Goal: Information Seeking & Learning: Learn about a topic

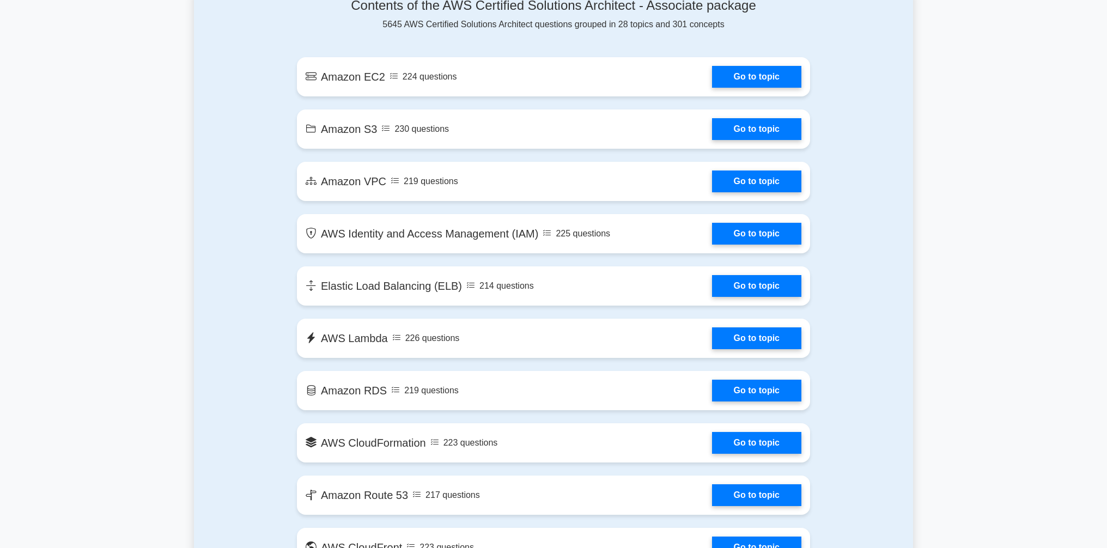
scroll to position [601, 0]
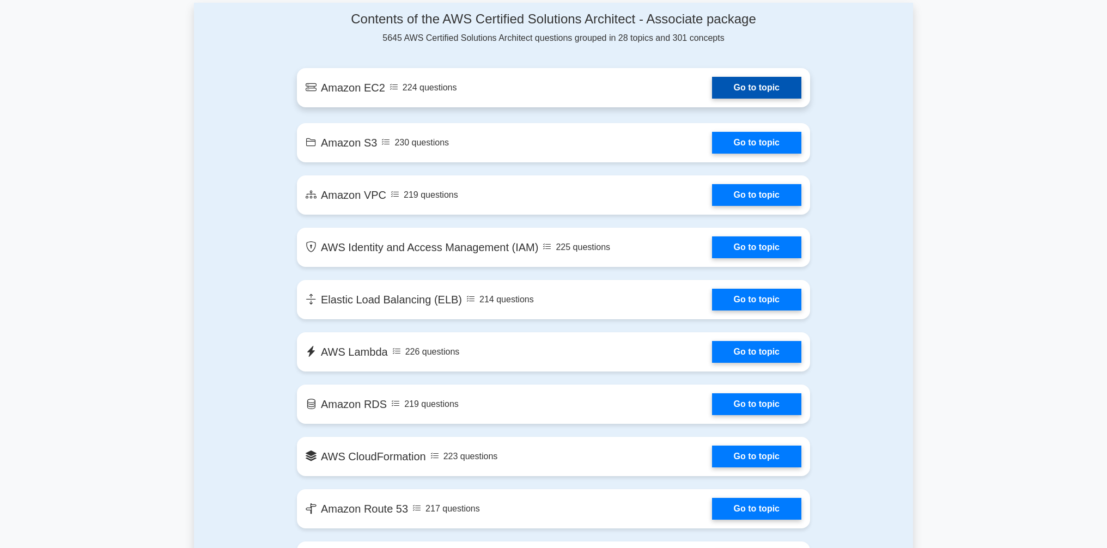
click at [728, 90] on link "Go to topic" at bounding box center [756, 88] width 89 height 22
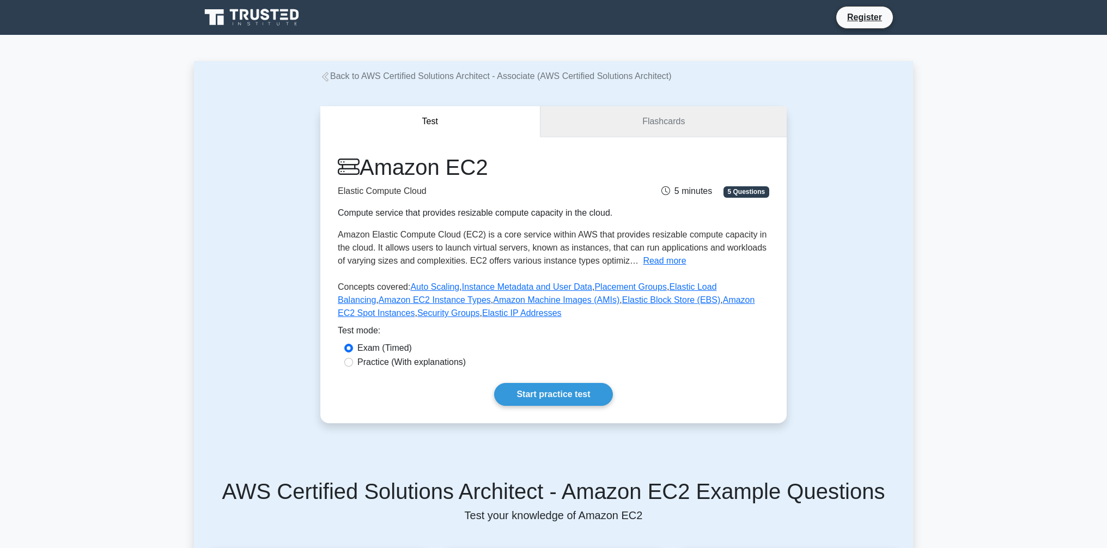
click at [658, 130] on link "Flashcards" at bounding box center [663, 121] width 246 height 31
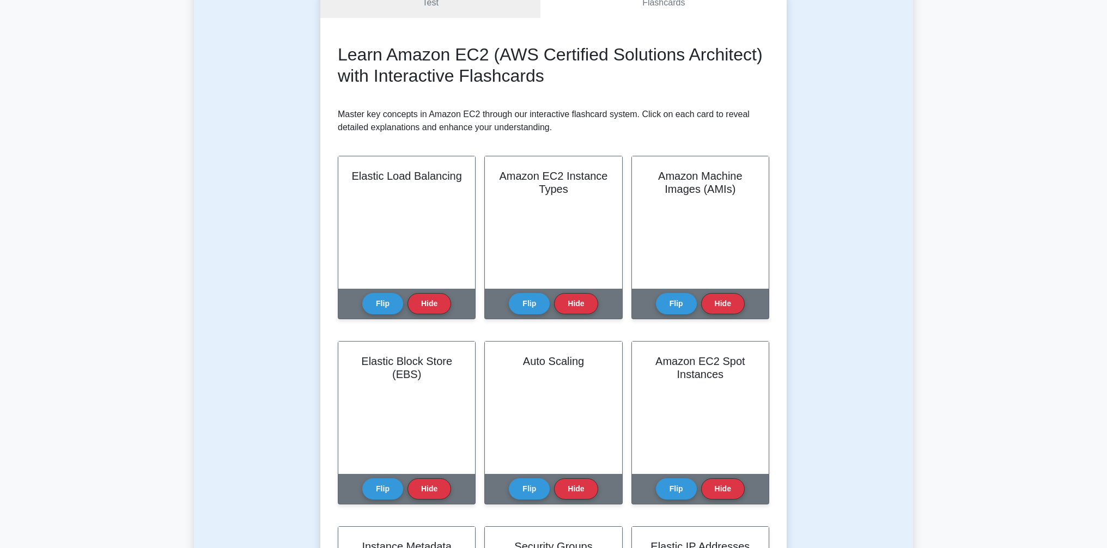
scroll to position [123, 0]
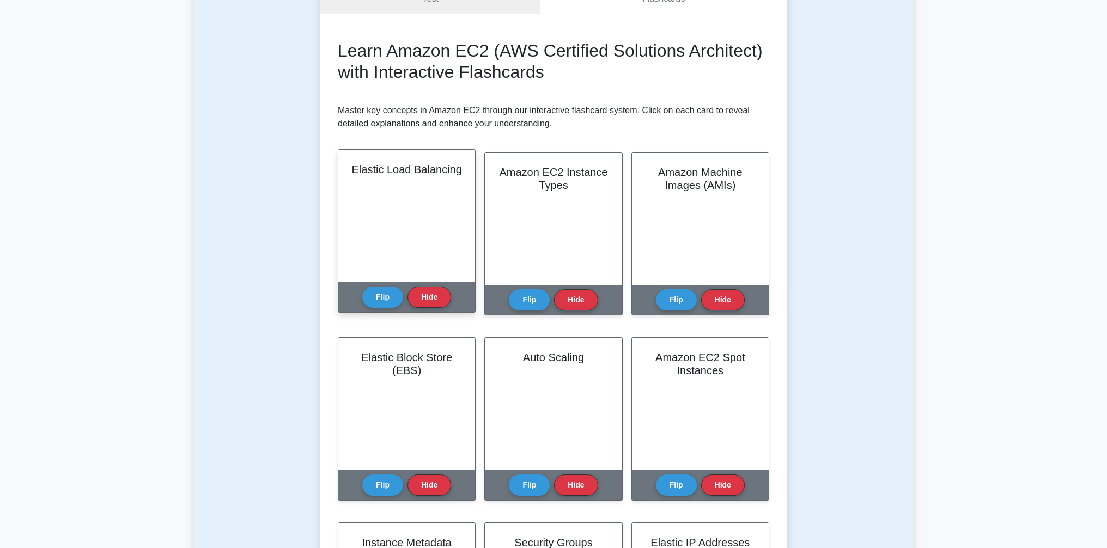
click at [406, 233] on div "Elastic Load Balancing" at bounding box center [406, 216] width 137 height 132
click at [493, 111] on p "Master key concepts in Amazon EC2 through our interactive flashcard system. Cli…" at bounding box center [553, 117] width 431 height 26
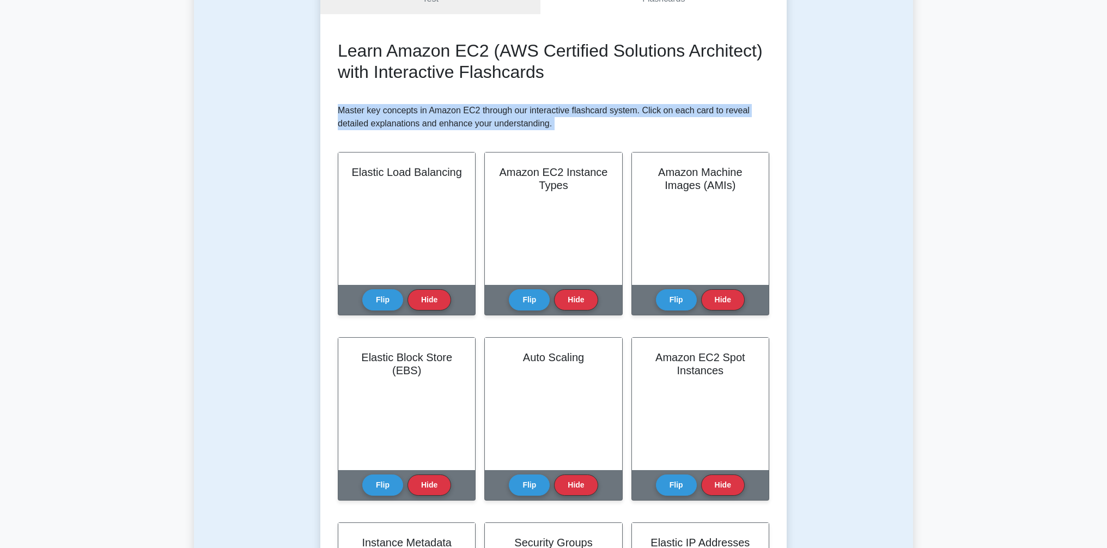
click at [493, 111] on p "Master key concepts in Amazon EC2 through our interactive flashcard system. Cli…" at bounding box center [553, 117] width 431 height 26
click at [388, 295] on button "Flip" at bounding box center [382, 296] width 41 height 21
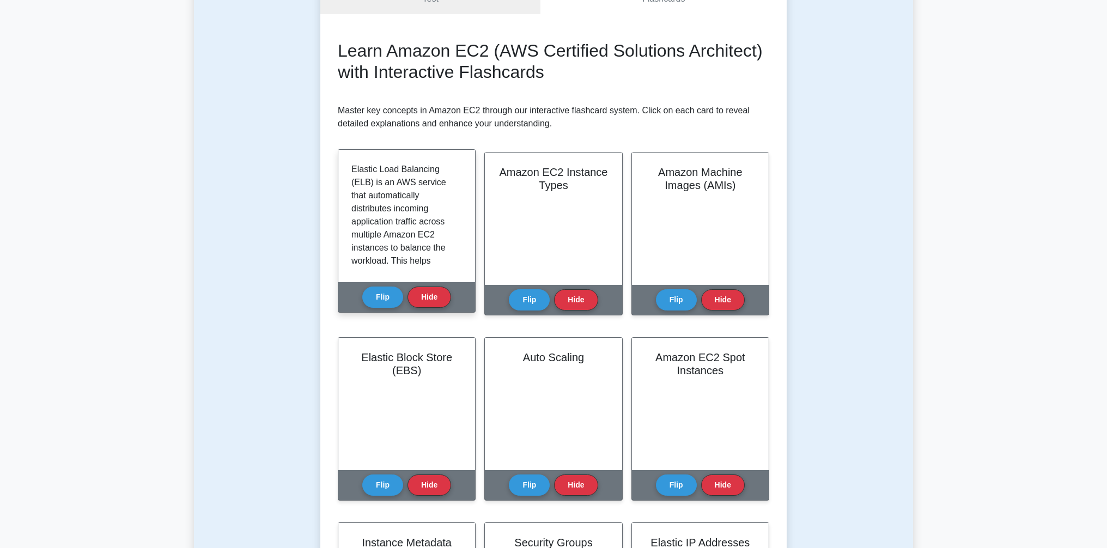
click at [395, 209] on p "Elastic Load Balancing (ELB) is an AWS service that automatically distributes i…" at bounding box center [404, 320] width 106 height 314
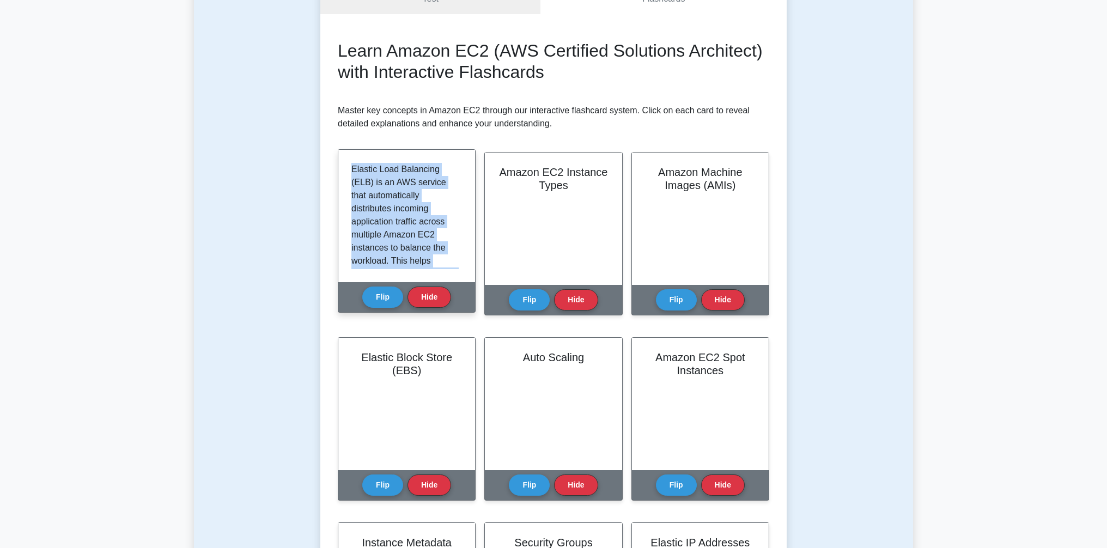
click at [395, 209] on p "Elastic Load Balancing (ELB) is an AWS service that automatically distributes i…" at bounding box center [404, 320] width 106 height 314
click at [395, 209] on p "Elastic Load Balancing (ELB) is an AWS service that automatically distributes i…" at bounding box center [404, 104] width 106 height 314
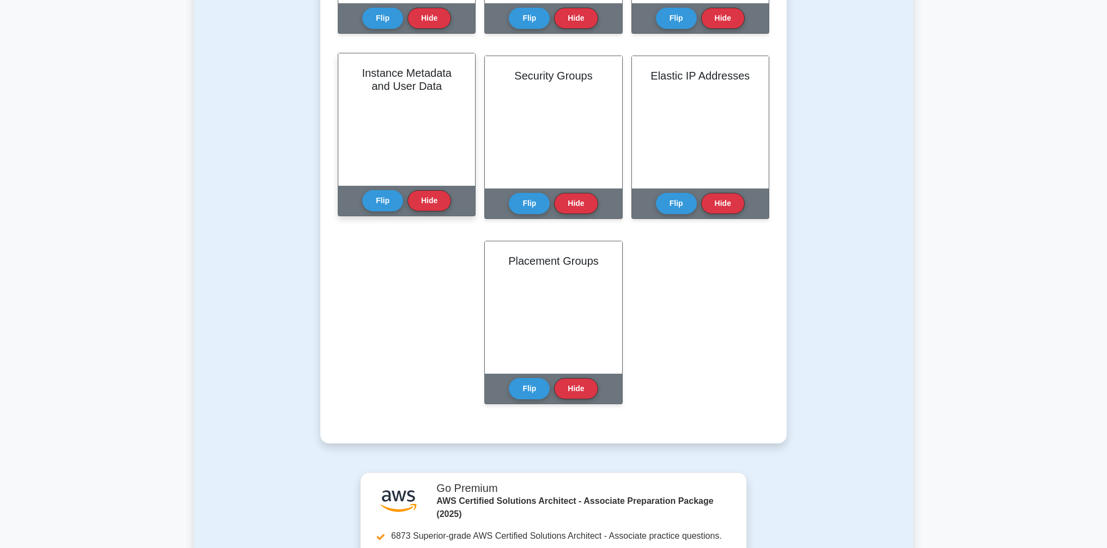
scroll to position [1036, 0]
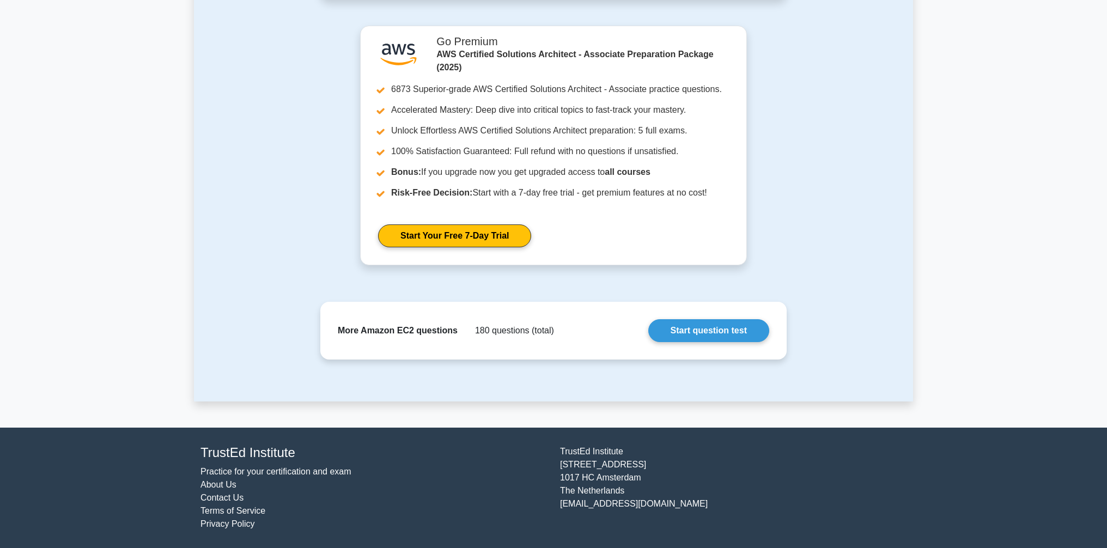
click at [715, 344] on div "More Amazon EC2 questions 180 questions (total) Start question test" at bounding box center [553, 330] width 449 height 40
click at [688, 331] on link "Start question test" at bounding box center [708, 330] width 121 height 23
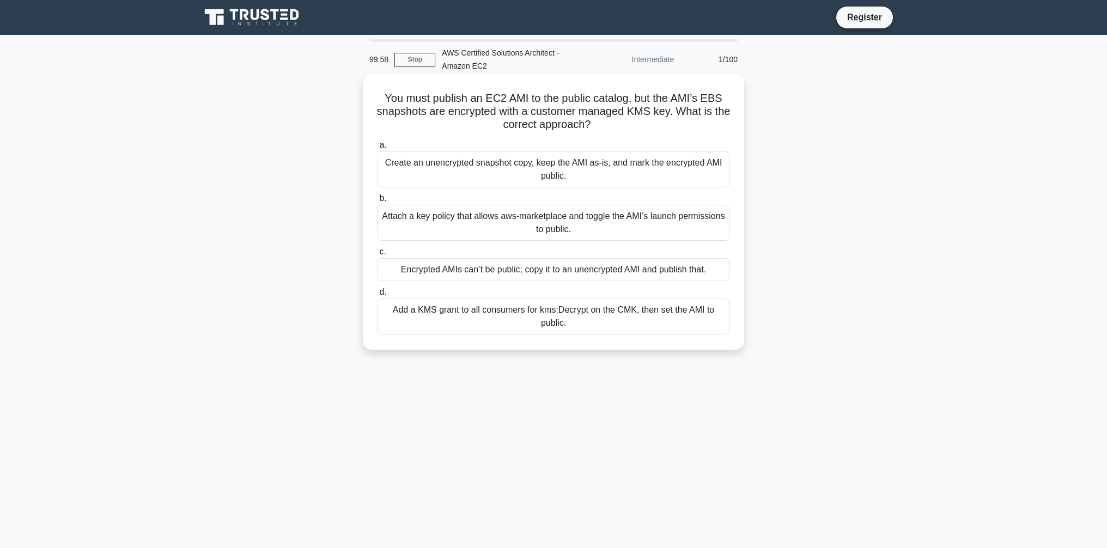
click at [606, 119] on h5 "You must publish an EC2 AMI to the public catalog, but the AMI’s EBS snapshots …" at bounding box center [553, 112] width 355 height 40
click at [569, 127] on h5 "You must publish an EC2 AMI to the public catalog, but the AMI’s EBS snapshots …" at bounding box center [553, 112] width 355 height 40
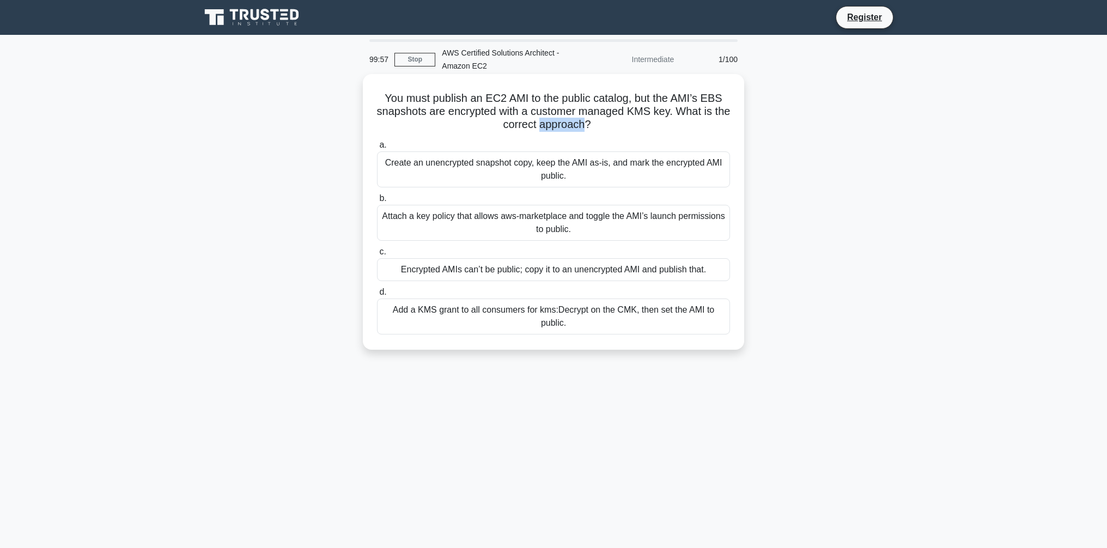
click at [569, 127] on h5 "You must publish an EC2 AMI to the public catalog, but the AMI’s EBS snapshots …" at bounding box center [553, 112] width 355 height 40
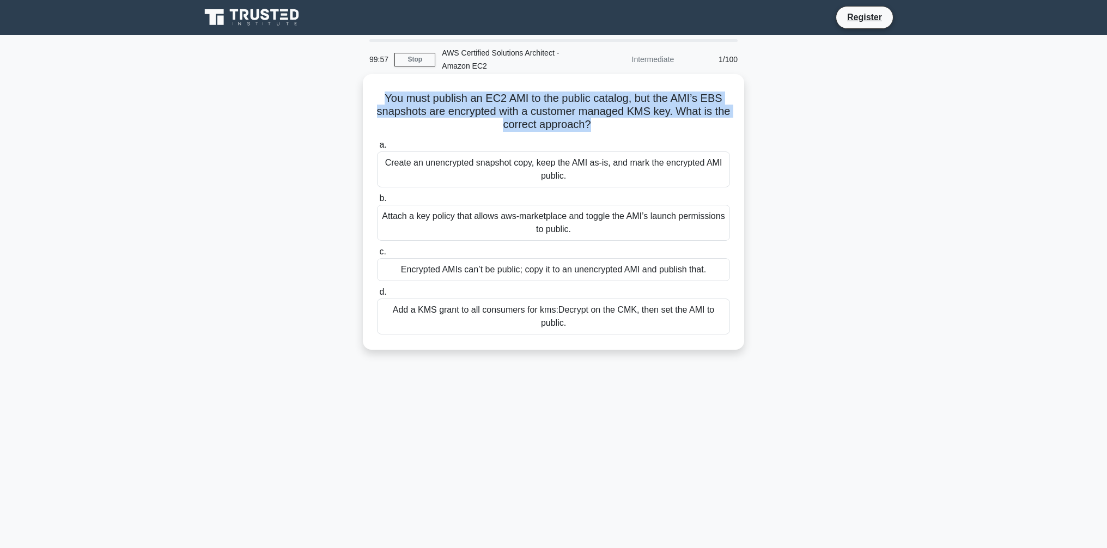
click at [569, 127] on h5 "You must publish an EC2 AMI to the public catalog, but the AMI’s EBS snapshots …" at bounding box center [553, 112] width 355 height 40
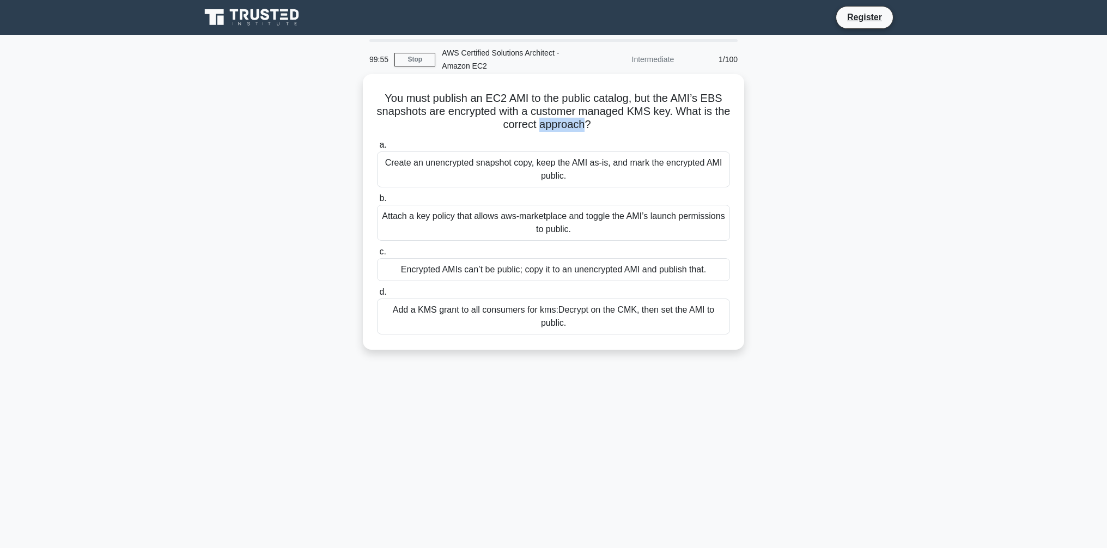
click at [569, 127] on h5 "You must publish an EC2 AMI to the public catalog, but the AMI’s EBS snapshots …" at bounding box center [553, 112] width 355 height 40
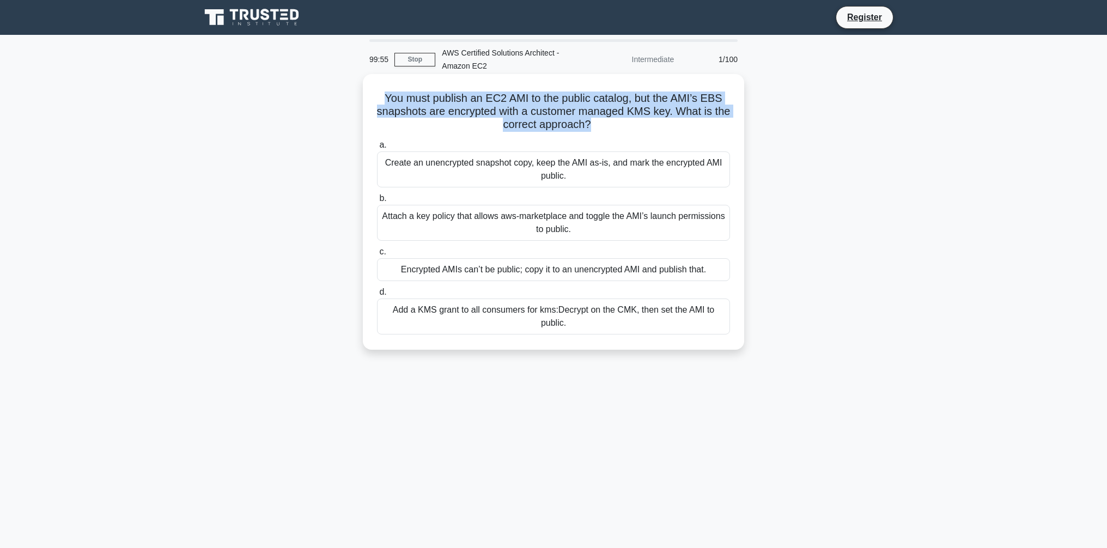
click at [569, 127] on h5 "You must publish an EC2 AMI to the public catalog, but the AMI’s EBS snapshots …" at bounding box center [553, 112] width 355 height 40
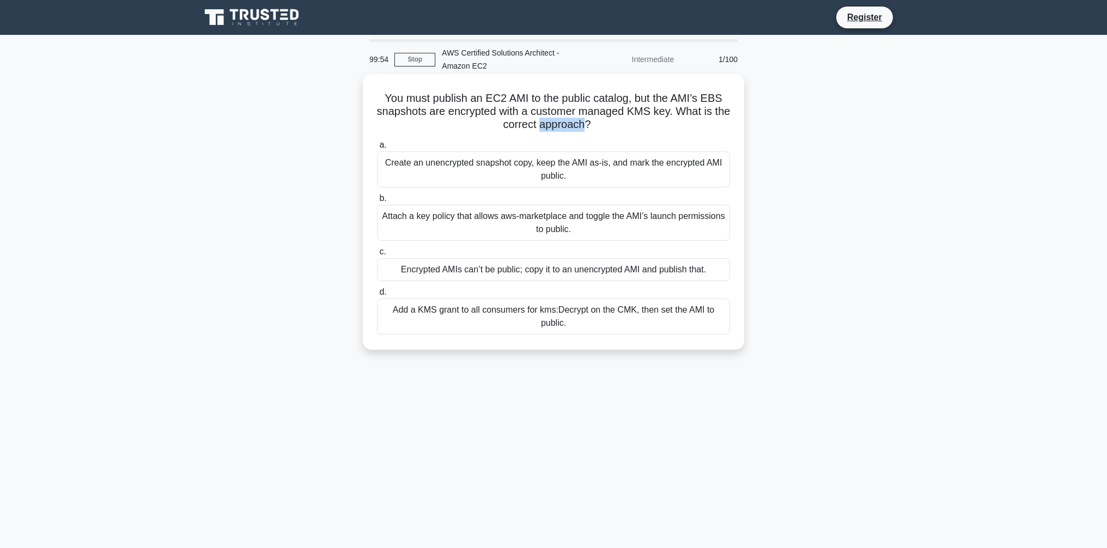
click at [569, 127] on h5 "You must publish an EC2 AMI to the public catalog, but the AMI’s EBS snapshots …" at bounding box center [553, 112] width 355 height 40
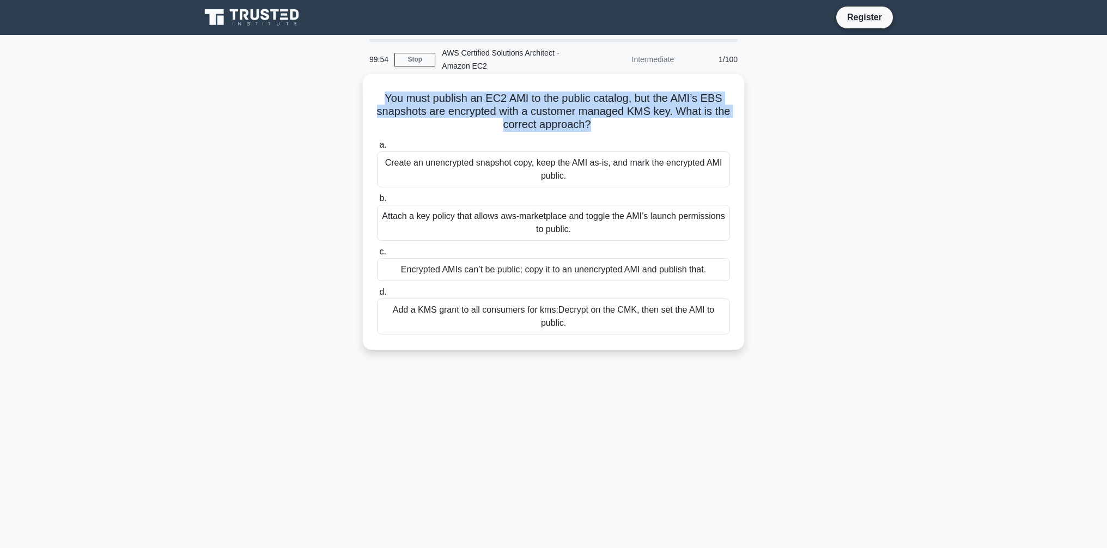
click at [569, 127] on h5 "You must publish an EC2 AMI to the public catalog, but the AMI’s EBS snapshots …" at bounding box center [553, 112] width 355 height 40
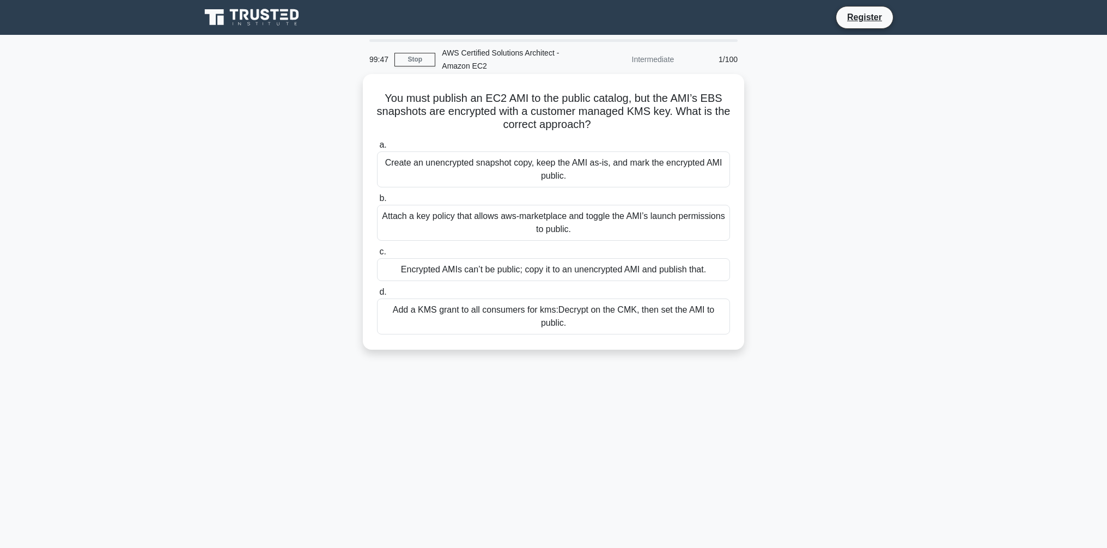
click at [531, 170] on div "Create an unencrypted snapshot copy, keep the AMI as-is, and mark the encrypted…" at bounding box center [553, 169] width 353 height 36
click at [377, 149] on input "a. Create an unencrypted snapshot copy, keep the AMI as-is, and mark the encryp…" at bounding box center [377, 145] width 0 height 7
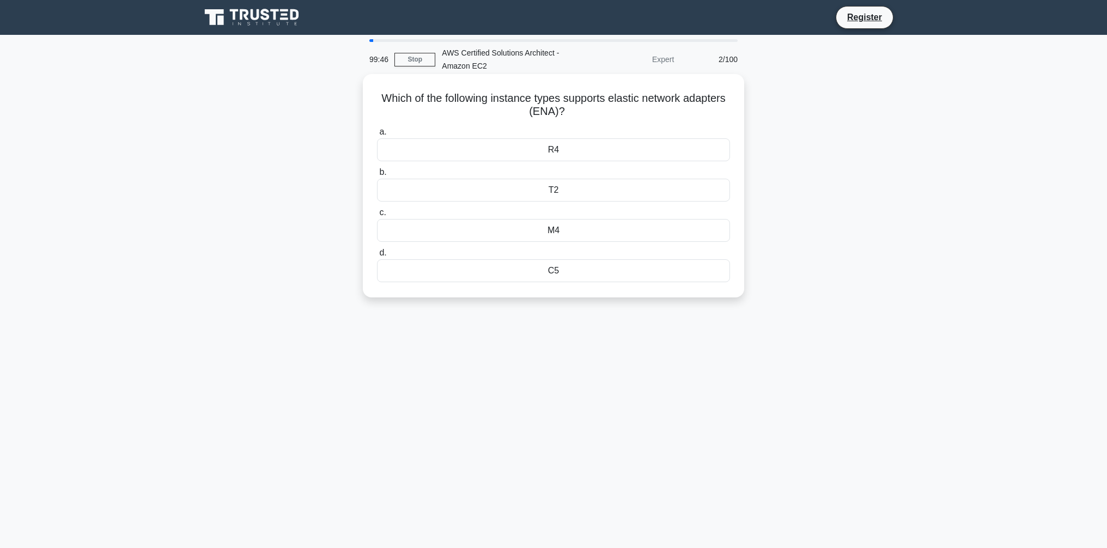
click at [497, 115] on h5 "Which of the following instance types supports elastic network adapters (ENA)? …" at bounding box center [553, 105] width 355 height 27
